Goal: Task Accomplishment & Management: Complete application form

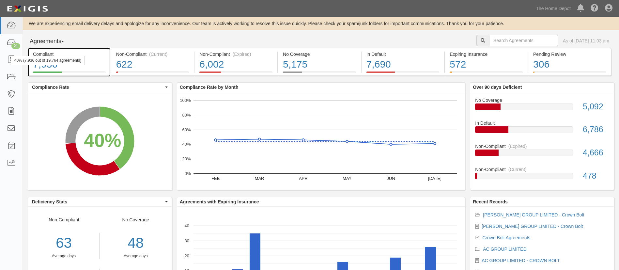
click at [15, 58] on div "40% (7,936 out of 19,764 agreements)" at bounding box center [48, 60] width 74 height 9
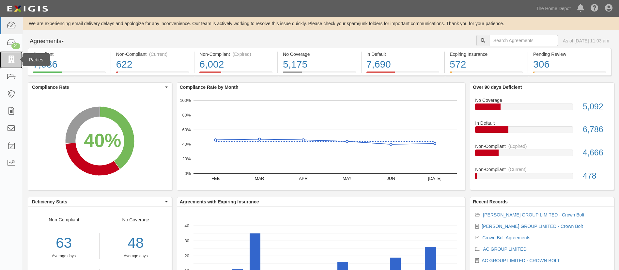
click at [5, 64] on link at bounding box center [11, 59] width 23 height 17
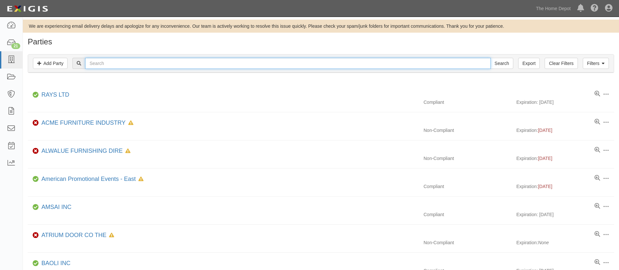
click at [156, 60] on input "text" at bounding box center [287, 63] width 405 height 11
paste input "MAYTEX [PERSON_NAME] INC"
type input "MAYTEX [PERSON_NAME] INC"
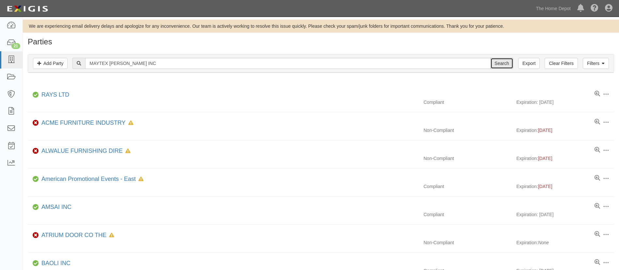
click at [498, 64] on input "Search" at bounding box center [502, 63] width 23 height 11
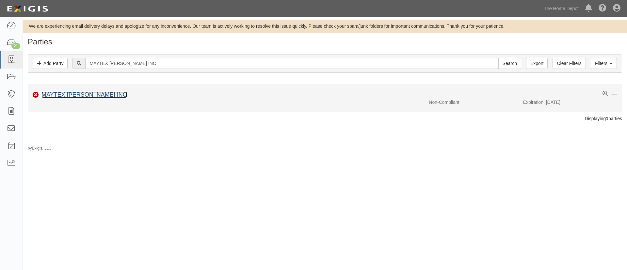
click at [91, 94] on link "MAYTEX [PERSON_NAME] INC" at bounding box center [84, 94] width 86 height 7
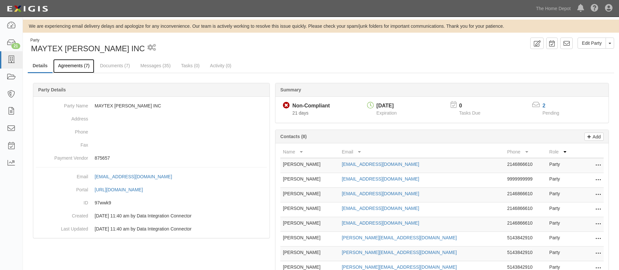
click at [72, 66] on link "Agreements (7)" at bounding box center [73, 66] width 41 height 14
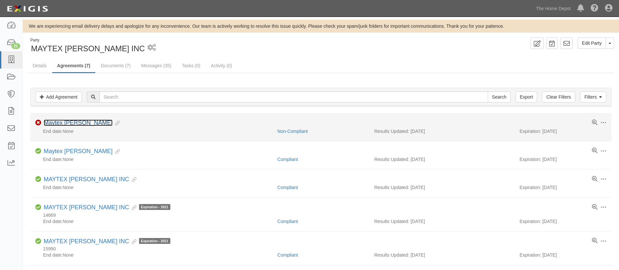
click at [63, 125] on link "Maytex [PERSON_NAME]" at bounding box center [78, 122] width 69 height 7
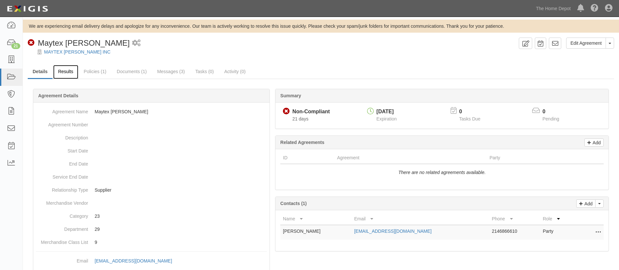
click at [59, 74] on link "Results" at bounding box center [65, 72] width 25 height 14
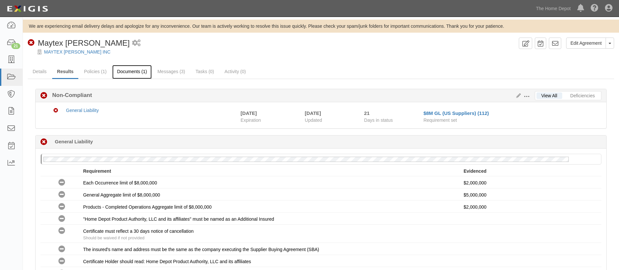
click at [118, 65] on link "Documents (1)" at bounding box center [132, 72] width 40 height 14
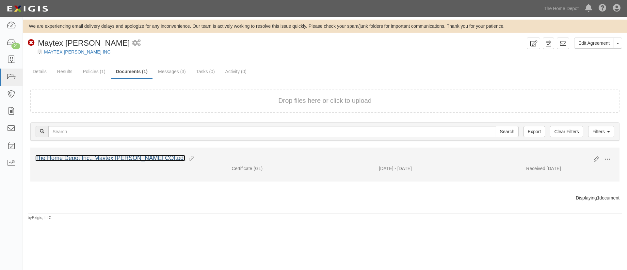
click at [88, 159] on link "The Home Depot Inc., Maytex [PERSON_NAME] COI.pdf" at bounding box center [110, 158] width 150 height 7
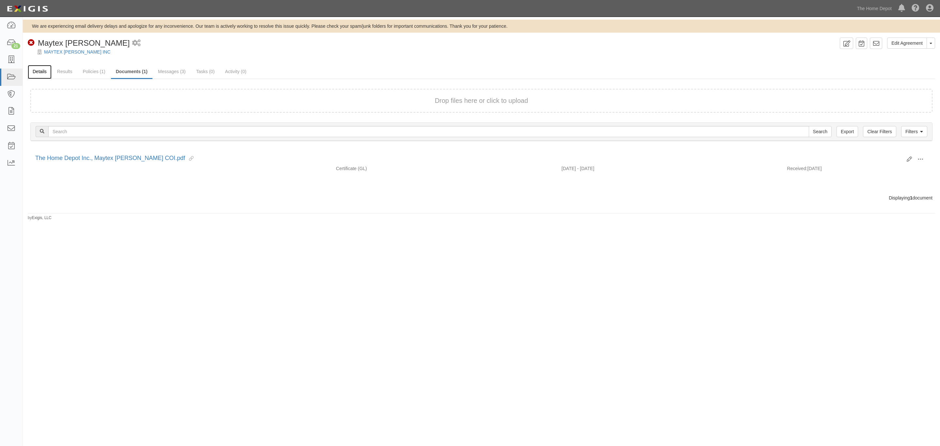
click at [31, 73] on link "Details" at bounding box center [40, 72] width 24 height 14
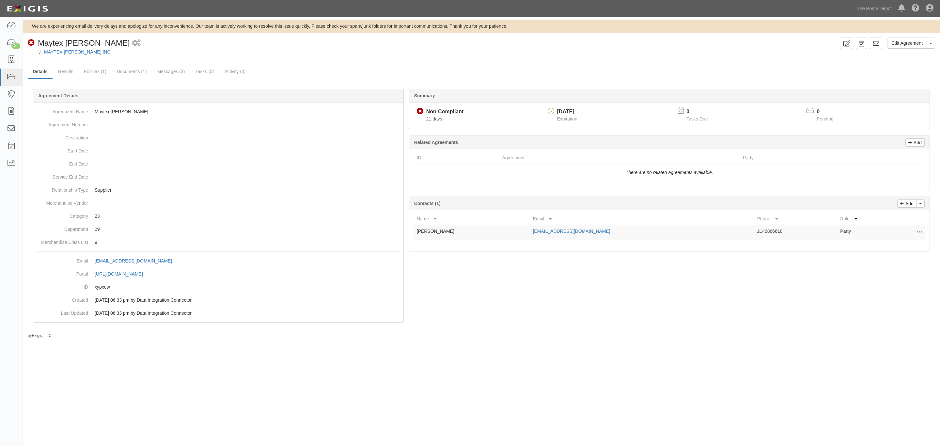
click at [546, 299] on div at bounding box center [482, 214] width 908 height 230
click at [122, 73] on link "Documents (1)" at bounding box center [132, 72] width 40 height 14
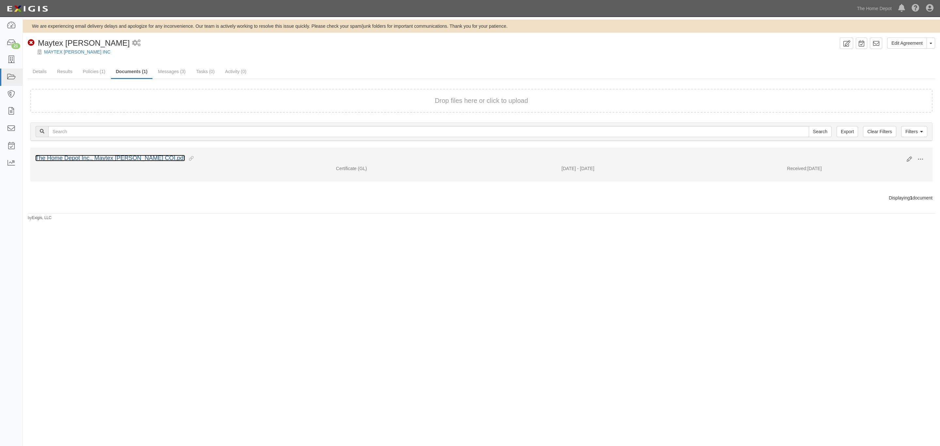
click at [95, 157] on link "The Home Depot Inc., Maytex [PERSON_NAME] COI.pdf" at bounding box center [110, 158] width 150 height 7
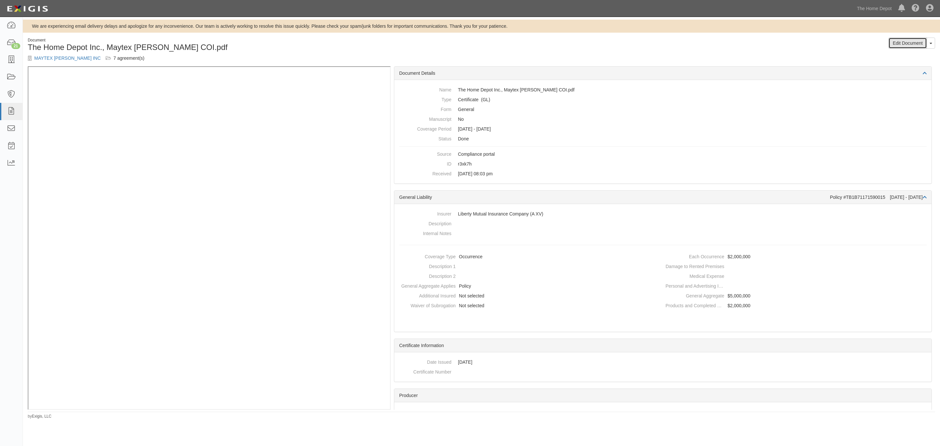
click at [917, 42] on link "Edit Document" at bounding box center [908, 43] width 39 height 11
click at [931, 43] on span "button" at bounding box center [931, 43] width 3 height 1
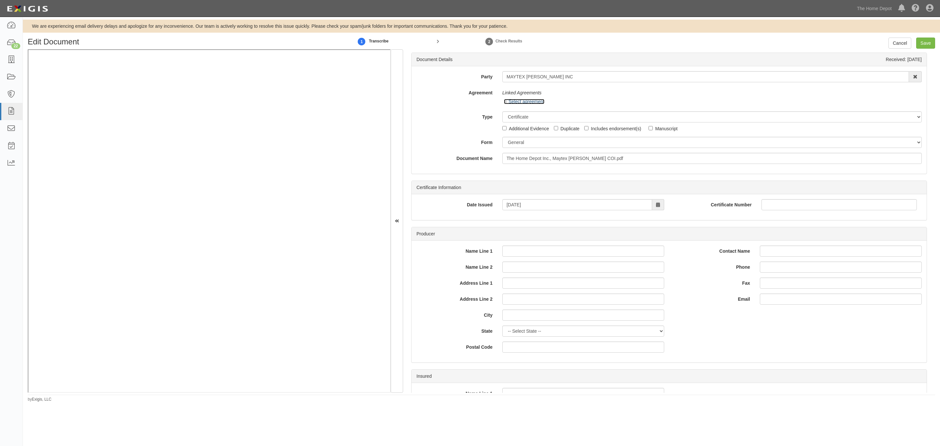
click at [522, 102] on link "Select agreement" at bounding box center [524, 101] width 40 height 5
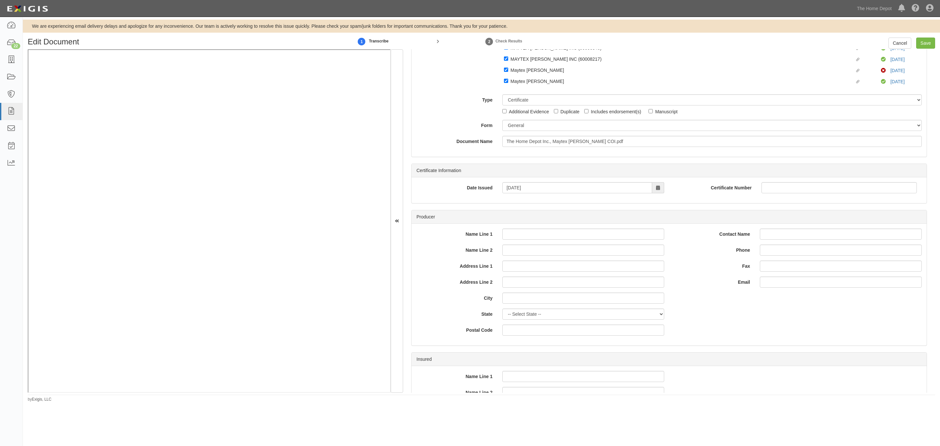
scroll to position [147, 0]
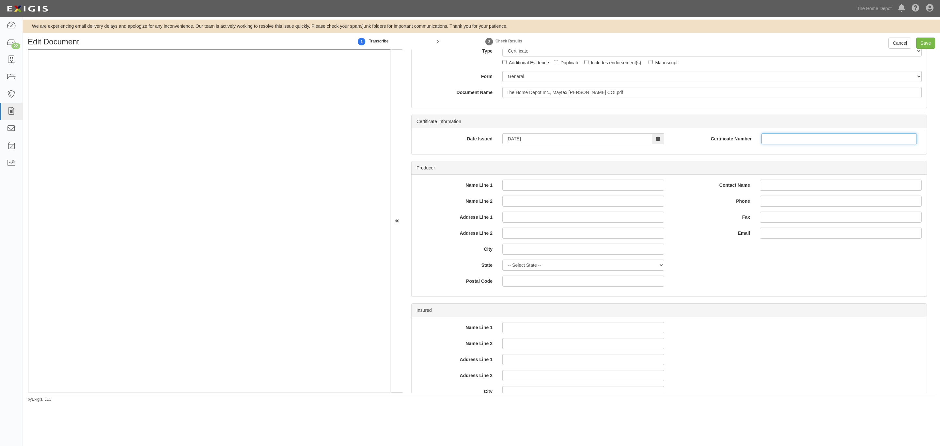
click at [785, 144] on input "Certificate Number" at bounding box center [839, 138] width 155 height 11
click at [771, 144] on input "Certificate Number" at bounding box center [839, 138] width 155 height 11
click at [525, 197] on div "Name Line 1 Name Line 2 Address Line 1 Address Line 2 City State -- Select Stat…" at bounding box center [541, 233] width 248 height 107
drag, startPoint x: 524, startPoint y: 190, endPoint x: 516, endPoint y: 188, distance: 8.1
click at [524, 190] on input "Name Line 1" at bounding box center [583, 185] width 162 height 11
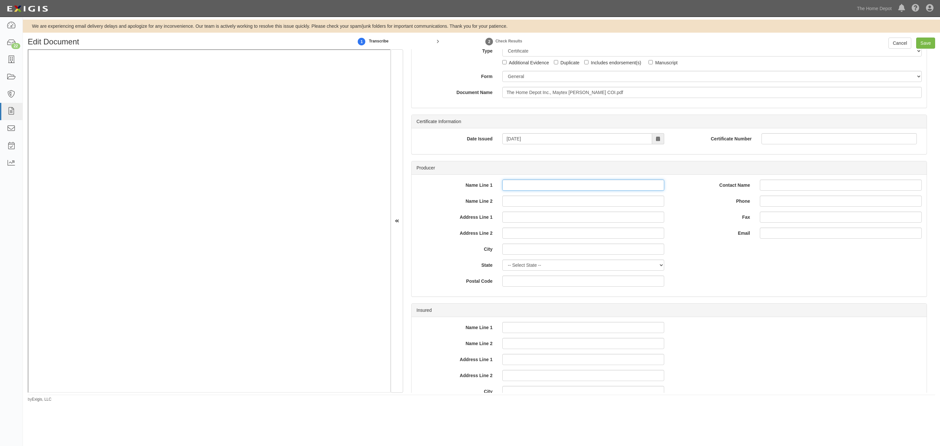
click at [503, 188] on input "Name Line 1" at bounding box center [583, 185] width 162 height 11
paste input "Aon Risk Services Central, Inc."
type input "Aon Risk Services Central, Inc."
click at [508, 206] on input "Name Line 2" at bounding box center [583, 201] width 162 height 11
paste input "[GEOGRAPHIC_DATA] [GEOGRAPHIC_DATA] Office"
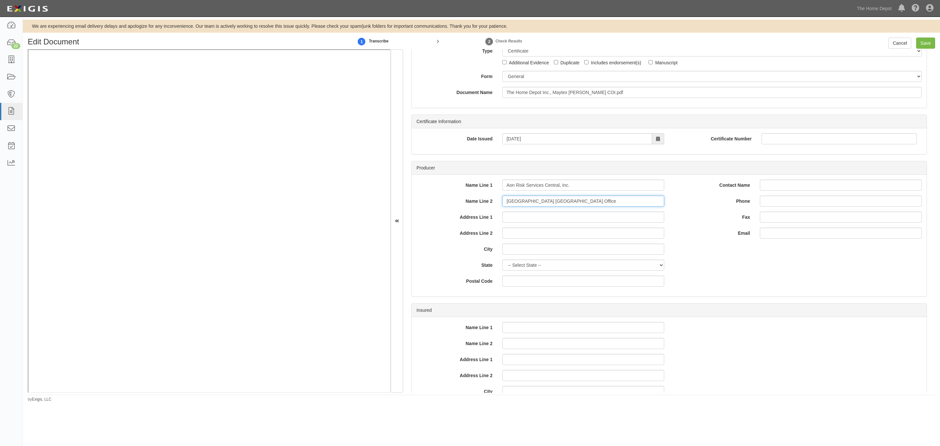
type input "[GEOGRAPHIC_DATA] [GEOGRAPHIC_DATA] Office"
click at [519, 223] on input "Address Line 1" at bounding box center [583, 217] width 162 height 11
paste input "[STREET_ADDRESS]"
type input "[STREET_ADDRESS]"
click at [514, 250] on input "City" at bounding box center [583, 249] width 162 height 11
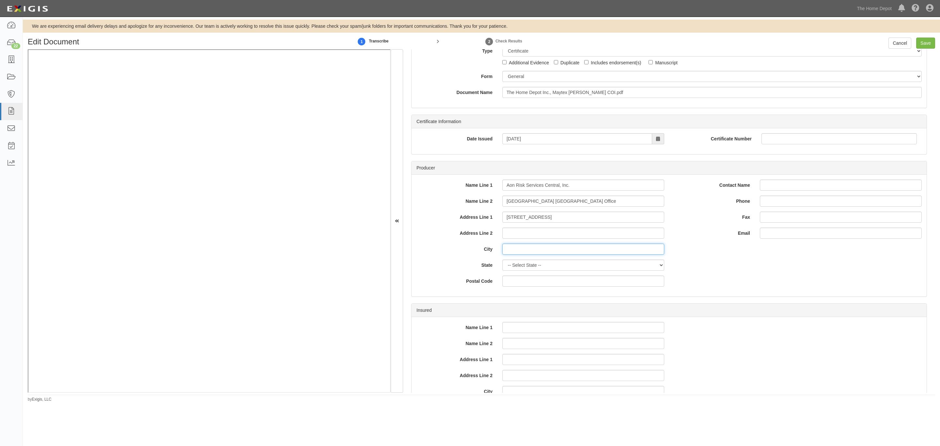
paste input "Minneapolis"
type input "Minneapolis"
click at [558, 269] on select "-- Select State -- Alabama Alaska Arizona Arkansas California Colorado Connecti…" at bounding box center [583, 265] width 162 height 11
select select "MN"
click at [502, 264] on select "-- Select State -- Alabama Alaska Arizona Arkansas California Colorado Connecti…" at bounding box center [583, 265] width 162 height 11
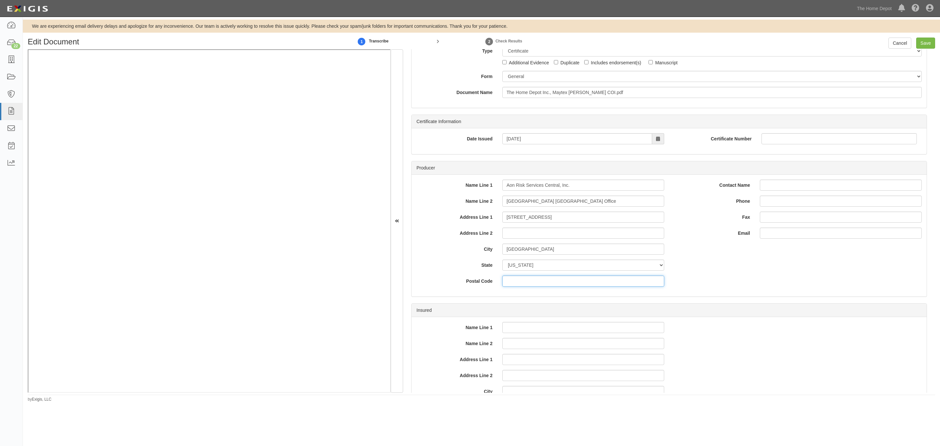
click at [521, 283] on input "Postal Code" at bounding box center [583, 281] width 162 height 11
type input "55437"
click at [722, 197] on div "Contact Name Phone Fax Email" at bounding box center [798, 209] width 248 height 59
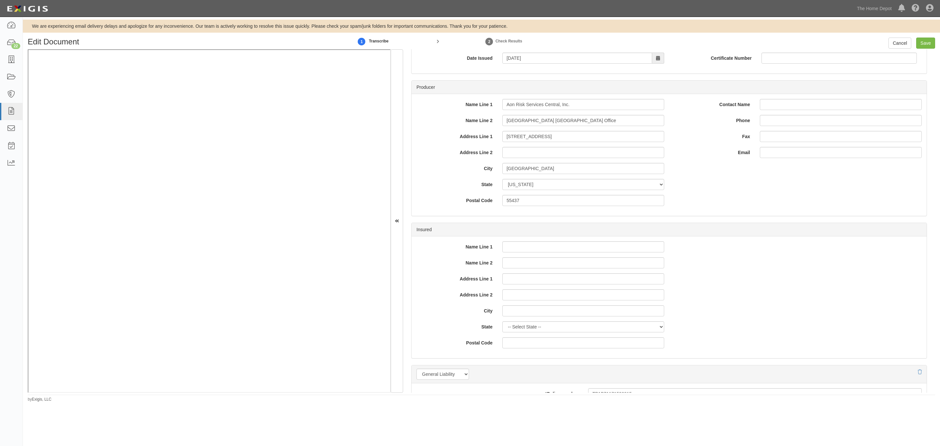
scroll to position [245, 0]
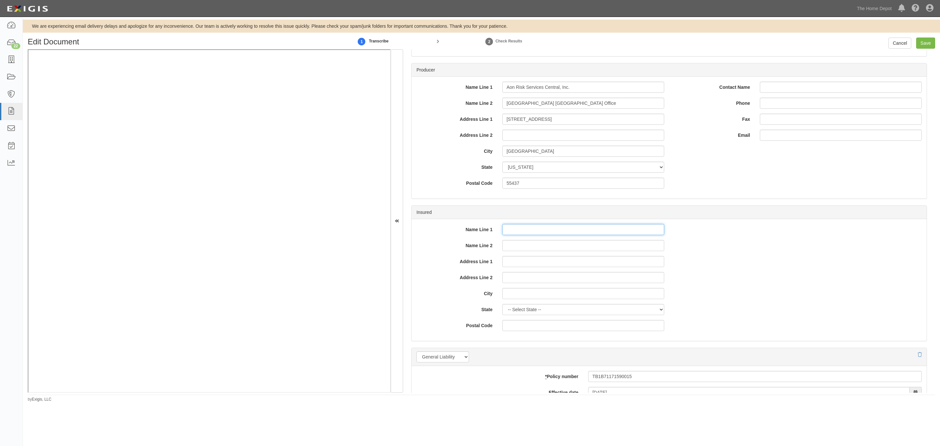
click at [561, 231] on input "Name Line 1" at bounding box center [583, 229] width 162 height 11
paste input "Maytex [PERSON_NAME], Inc."
type input "Maytex [PERSON_NAME], Inc."
click at [511, 267] on input "Address Line 1" at bounding box center [583, 261] width 162 height 11
paste input "[STREET_ADDRESS]"
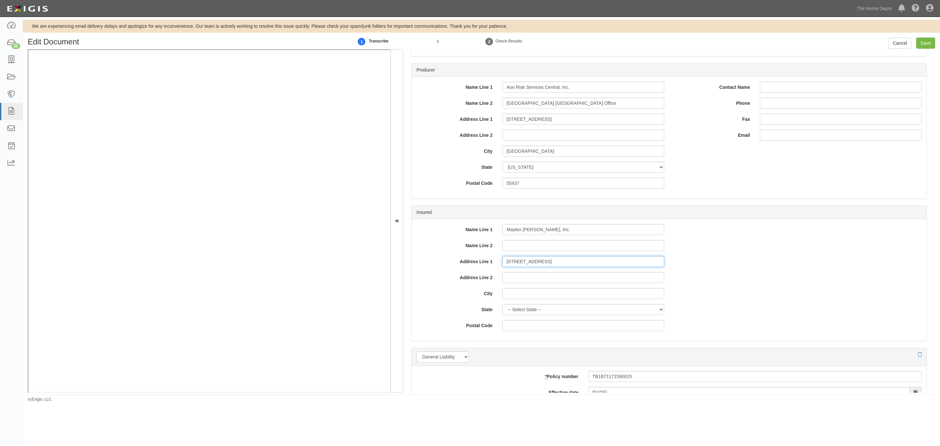
type input "[STREET_ADDRESS]"
click at [518, 294] on input "City" at bounding box center [583, 293] width 162 height 11
paste input "New York"
type input "New York"
click at [523, 313] on select "-- Select State -- Alabama Alaska Arizona Arkansas California Colorado Connecti…" at bounding box center [583, 309] width 162 height 11
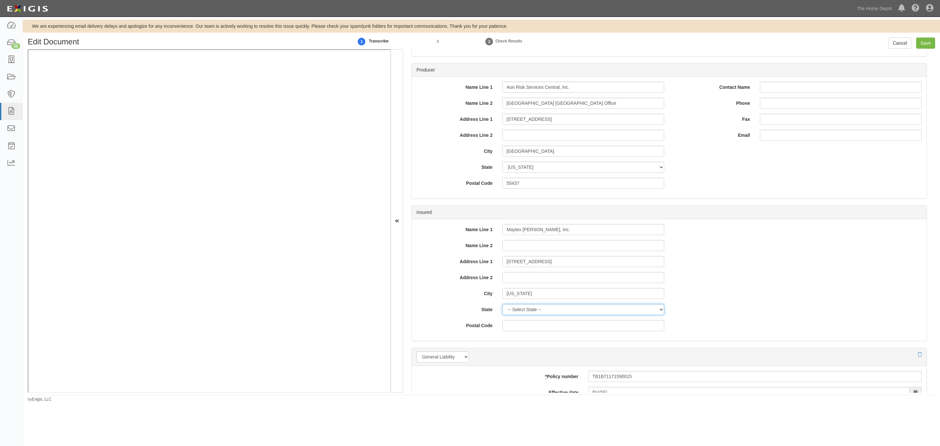
select select "NY"
click at [502, 309] on select "-- Select State -- Alabama Alaska Arizona Arkansas California Colorado Connecti…" at bounding box center [583, 309] width 162 height 11
click at [531, 336] on div "Name Line 1 Maytex Mills, Inc. Name Line 2 Address Line 1 261 5th Avenue Addres…" at bounding box center [541, 280] width 258 height 112
click at [530, 331] on input "Postal Code" at bounding box center [583, 325] width 162 height 11
type input "10016"
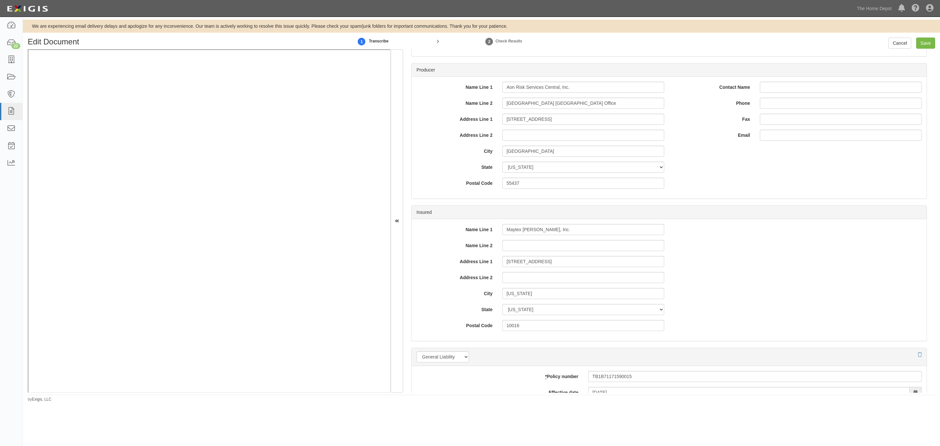
click at [696, 272] on div "Name Line 1 Maytex Mills, Inc. Name Line 2 Address Line 1 261 5th Avenue Addres…" at bounding box center [669, 280] width 515 height 112
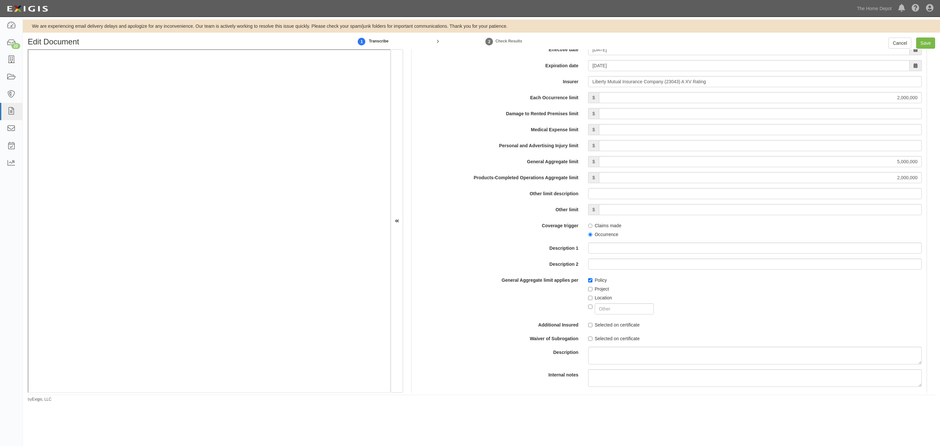
scroll to position [539, 0]
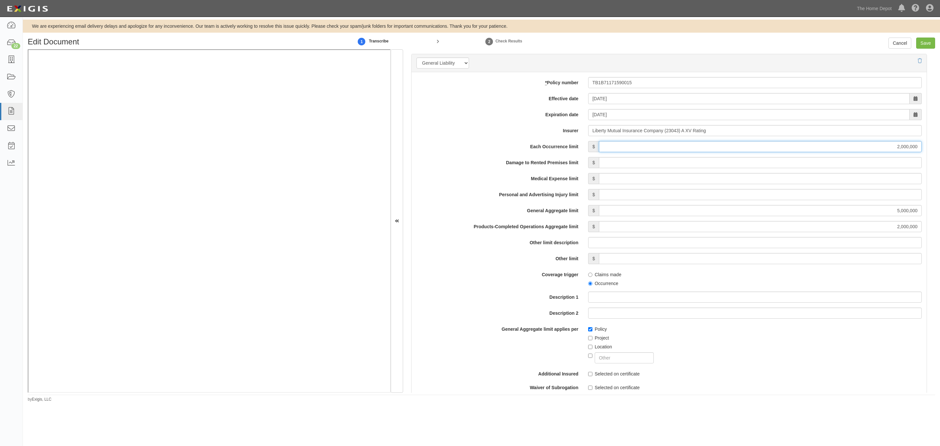
click at [623, 152] on input "2,000,000" at bounding box center [760, 146] width 323 height 11
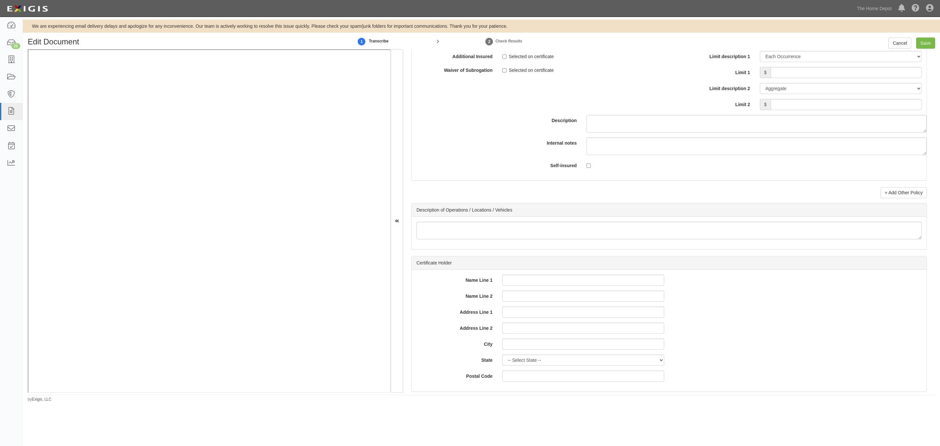
scroll to position [2043, 0]
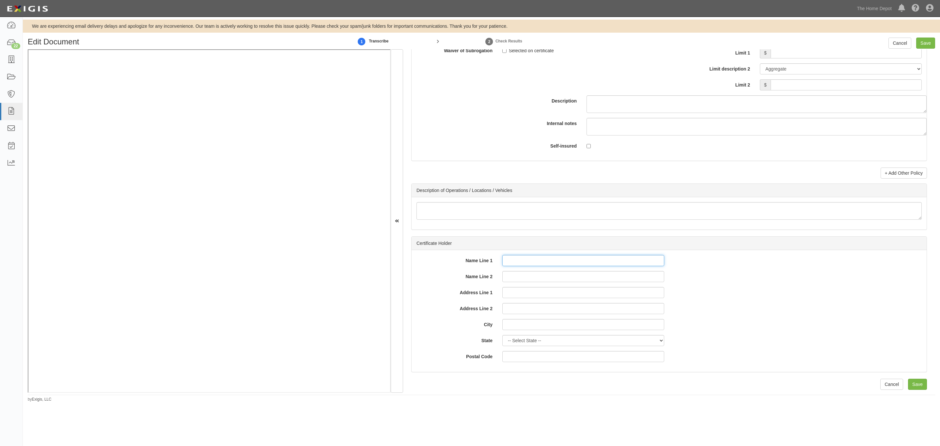
click at [521, 262] on input "Name Line 1" at bounding box center [583, 260] width 162 height 11
paste input "The Home Depot Inc.,"
type input "The Home Depot Inc.,"
click at [541, 279] on input "Name Line 2" at bounding box center [583, 276] width 162 height 11
paste input "Its Affiliates and Subsidiaries P"
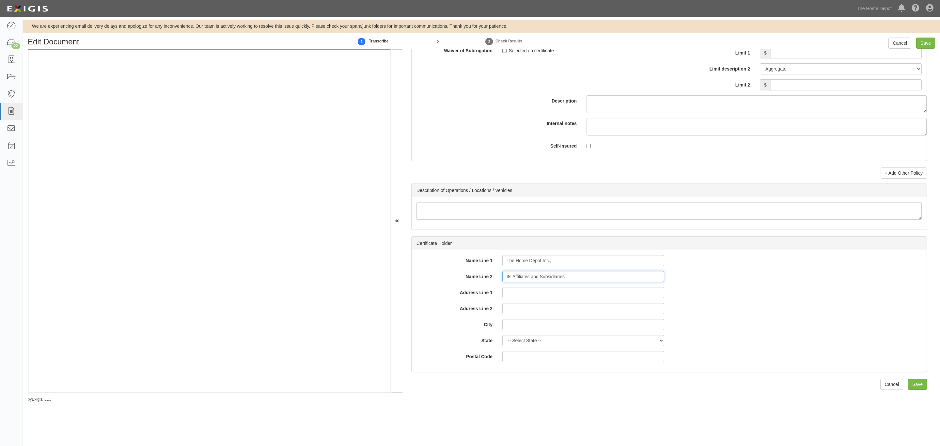
type input "Its Affiliates and Subsidiaries"
click at [525, 289] on input "Address Line 1" at bounding box center [583, 292] width 162 height 11
type input "PO Box 10085 - HD"
click at [521, 322] on input "City" at bounding box center [583, 324] width 162 height 11
type input "Dulth"
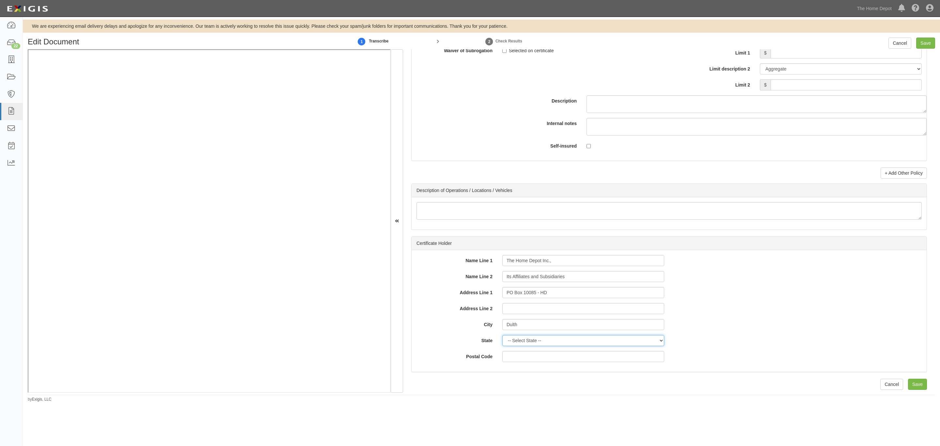
click at [539, 340] on select "-- Select State -- Alabama Alaska Arizona Arkansas California Colorado Connecti…" at bounding box center [583, 340] width 162 height 11
select select "GA"
click at [502, 335] on select "-- Select State -- Alabama Alaska Arizona Arkansas California Colorado Connecti…" at bounding box center [583, 340] width 162 height 11
click at [515, 352] on input "Postal Code" at bounding box center [583, 356] width 162 height 11
type input "30096"
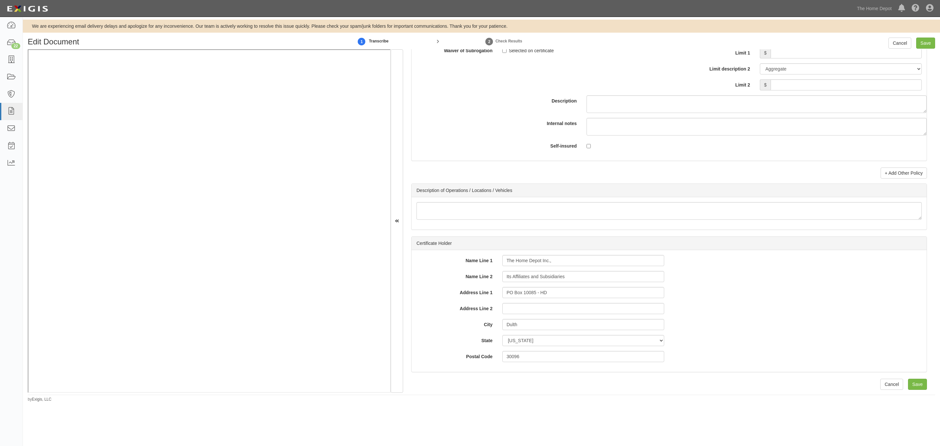
click at [685, 404] on div "We are experiencing email delivery delays and apologize for any inconvenience. …" at bounding box center [470, 220] width 940 height 401
click at [908, 381] on input "Save" at bounding box center [917, 384] width 19 height 11
type input "2000000"
type input "5000000"
type input "2000000"
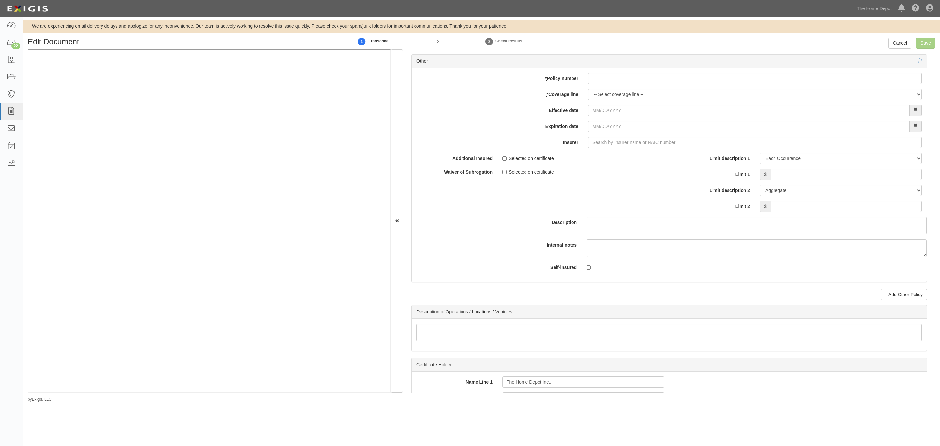
scroll to position [1896, 0]
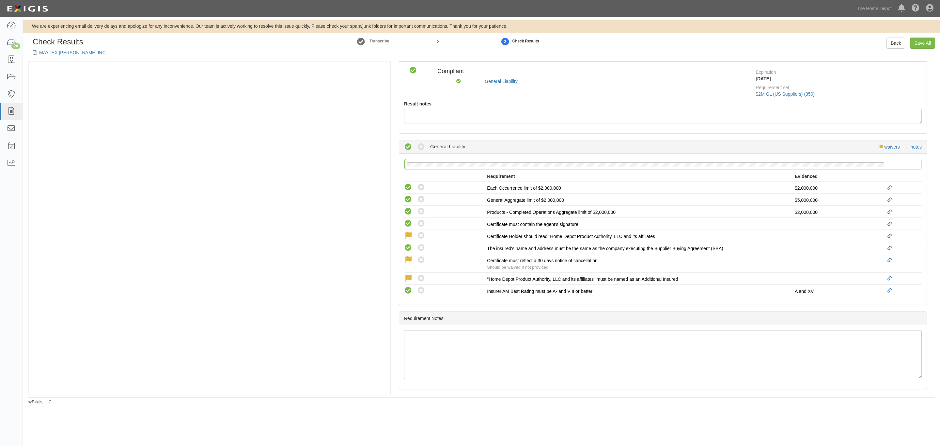
scroll to position [123, 0]
click at [924, 44] on link "Save All" at bounding box center [922, 43] width 25 height 11
radio input "false"
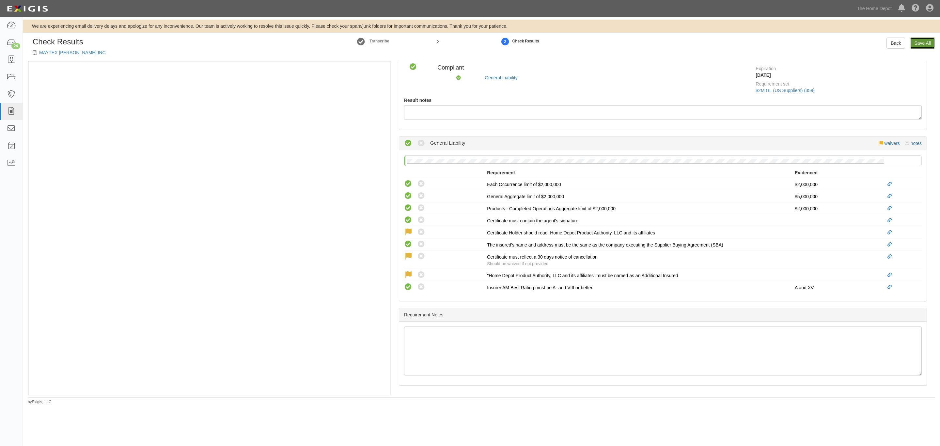
radio input "false"
radio input "true"
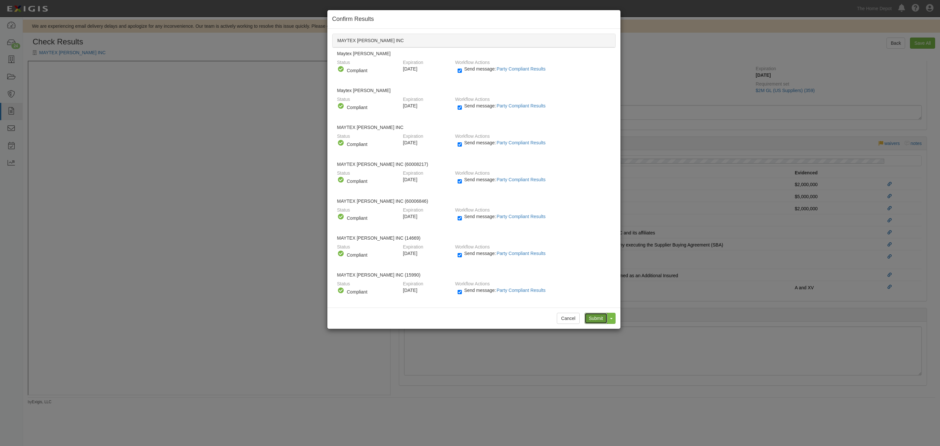
click at [595, 317] on input "Submit" at bounding box center [596, 318] width 23 height 11
